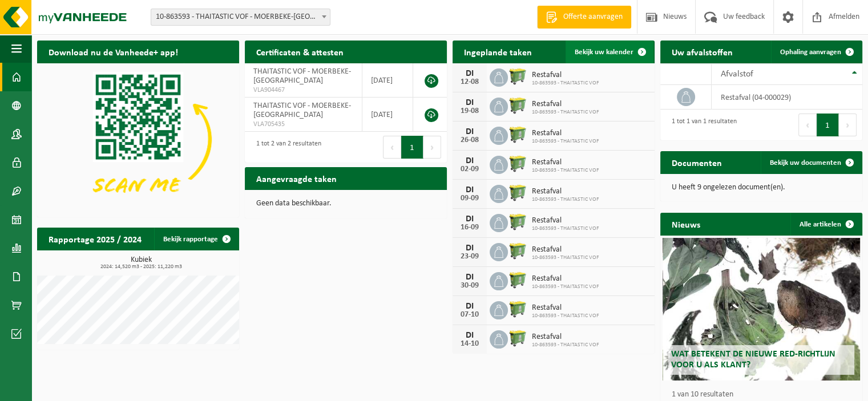
click at [598, 52] on span "Bekijk uw kalender" at bounding box center [603, 51] width 59 height 7
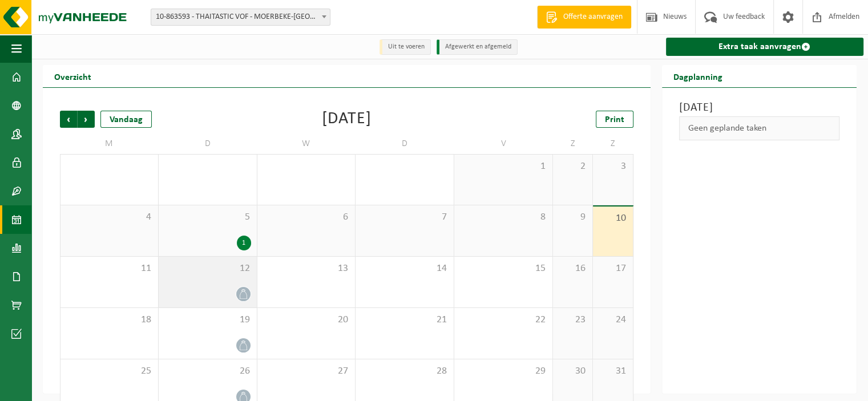
click at [242, 294] on icon at bounding box center [243, 294] width 10 height 10
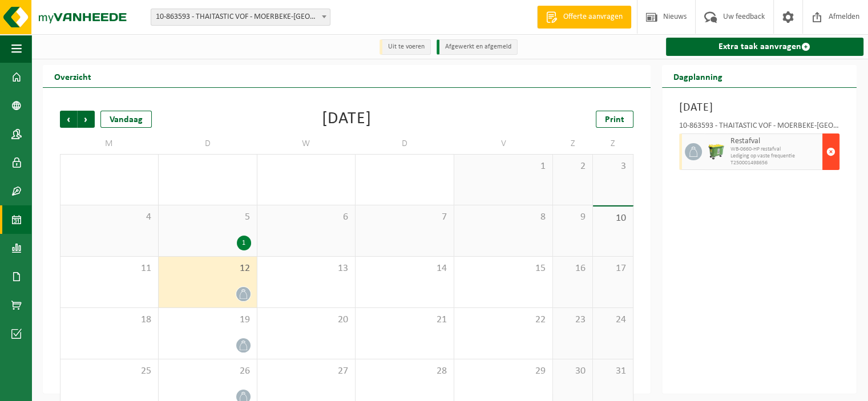
click at [832, 152] on span "button" at bounding box center [830, 151] width 9 height 23
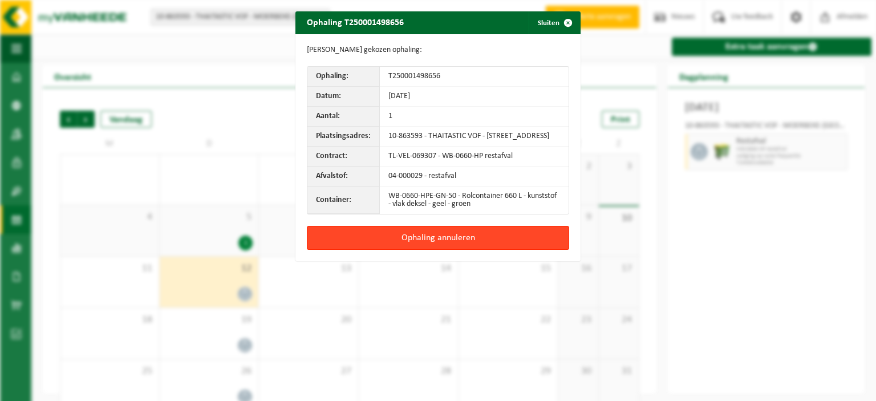
click at [427, 245] on button "Ophaling annuleren" at bounding box center [438, 238] width 262 height 24
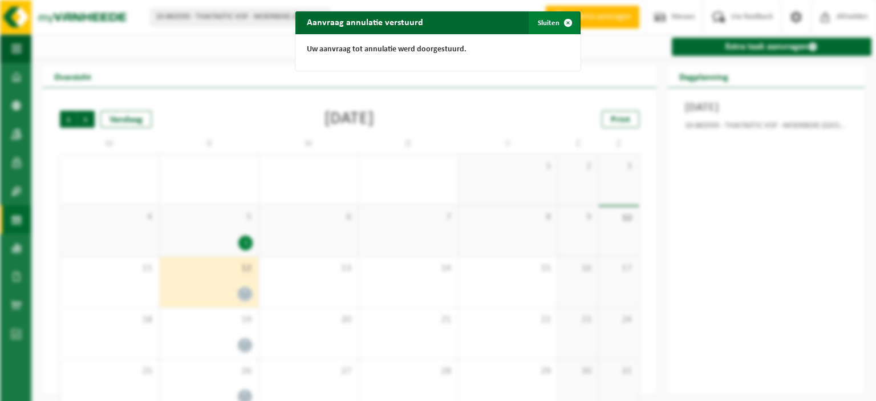
click at [544, 20] on button "Sluiten" at bounding box center [554, 22] width 51 height 23
